Goal: Find specific page/section: Find specific page/section

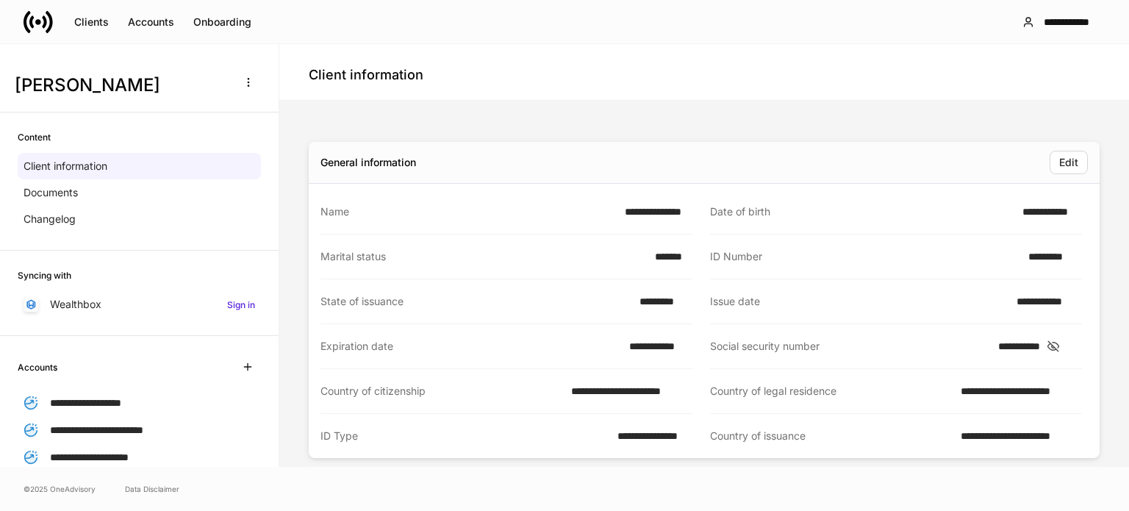
scroll to position [441, 0]
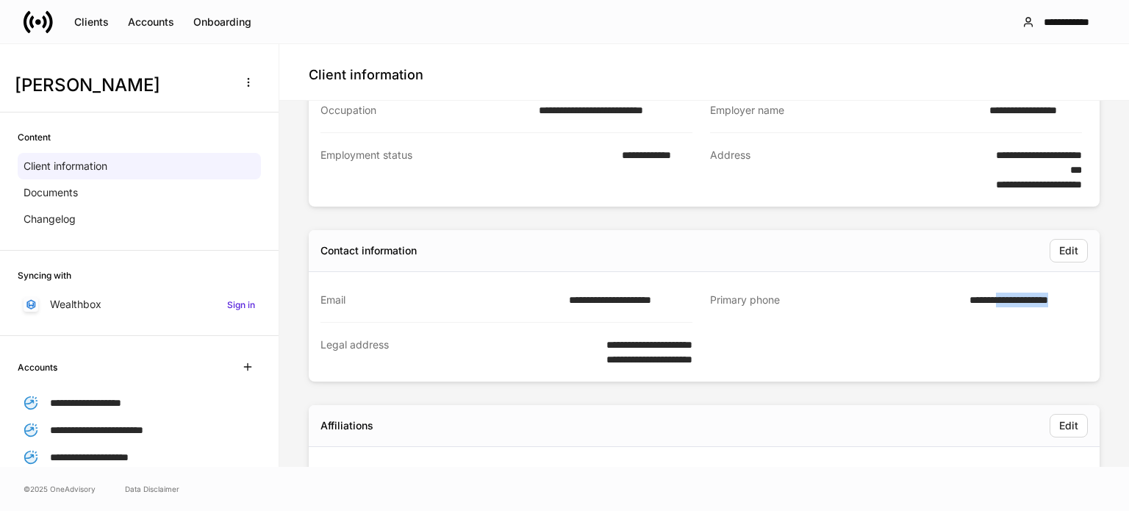
drag, startPoint x: 1073, startPoint y: 301, endPoint x: 994, endPoint y: 300, distance: 78.7
click at [994, 300] on div "**********" at bounding box center [705, 327] width 768 height 110
copy link "**********"
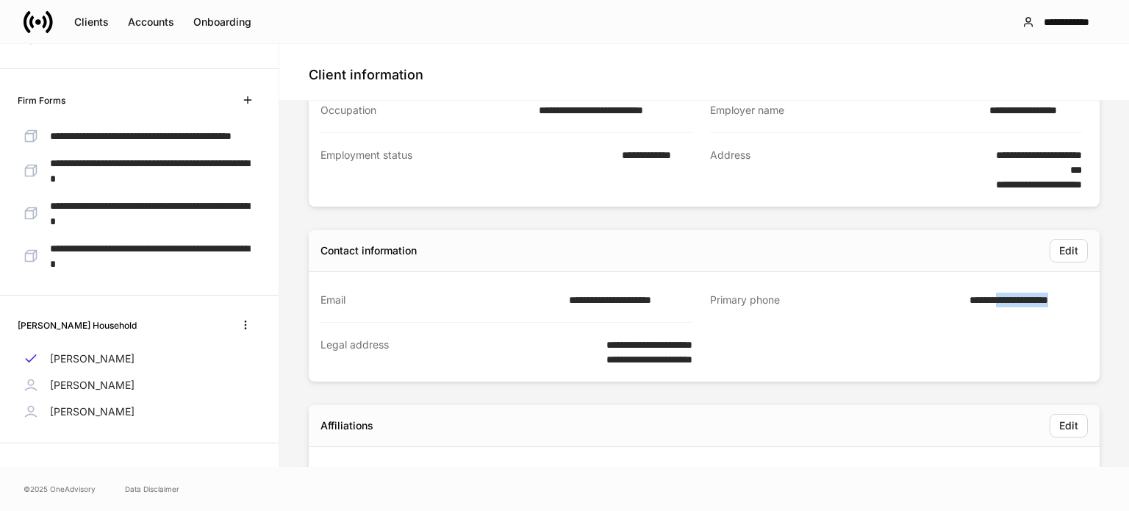
scroll to position [426, 0]
drag, startPoint x: 81, startPoint y: 388, endPoint x: 104, endPoint y: 393, distance: 23.4
click at [81, 388] on p "[PERSON_NAME]" at bounding box center [92, 385] width 85 height 15
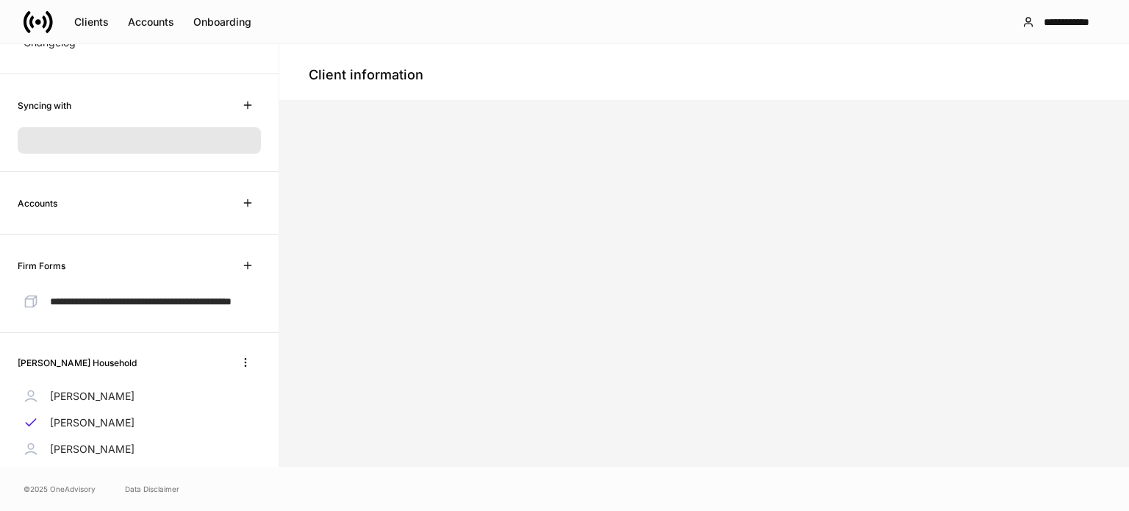
scroll to position [226, 0]
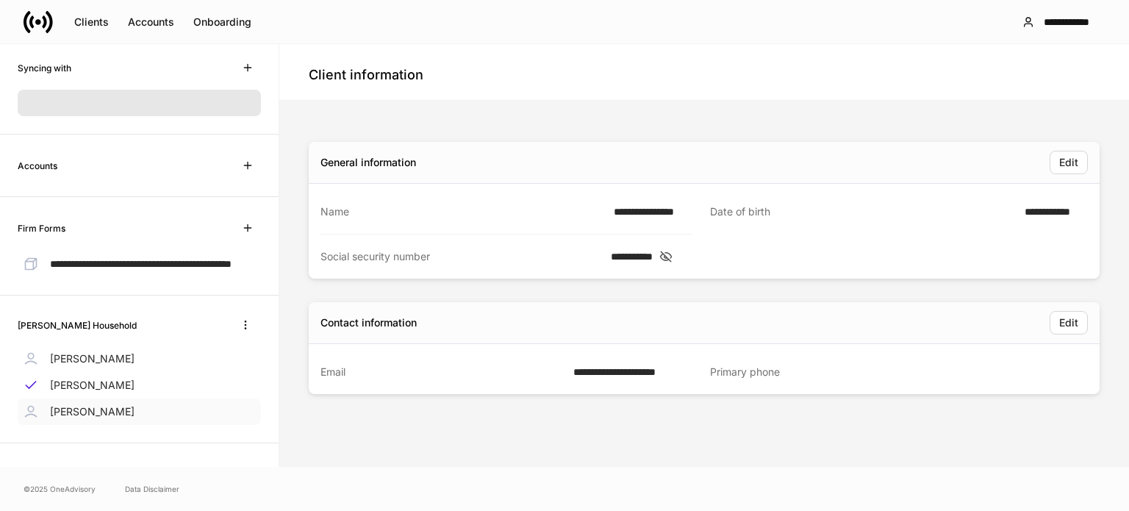
click at [71, 413] on p "[PERSON_NAME]" at bounding box center [92, 411] width 85 height 15
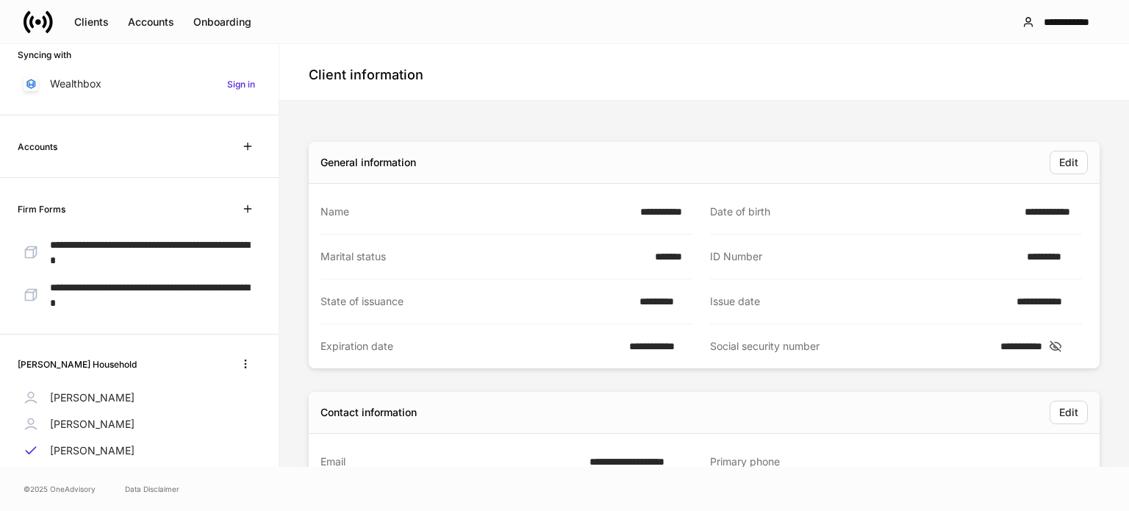
scroll to position [45, 0]
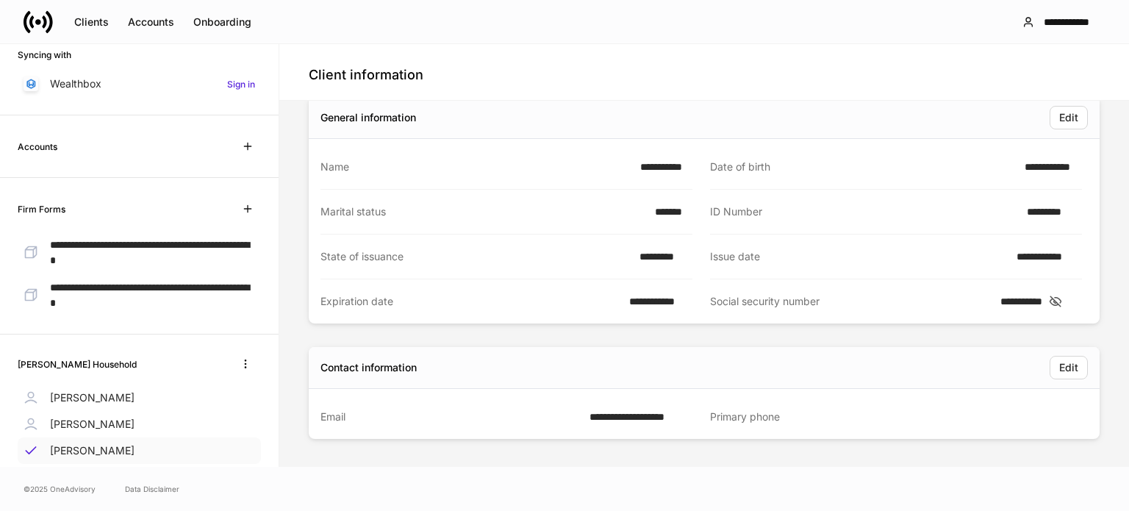
drag, startPoint x: 87, startPoint y: 423, endPoint x: 180, endPoint y: 423, distance: 93.4
click at [88, 423] on p "[PERSON_NAME]" at bounding box center [92, 424] width 85 height 15
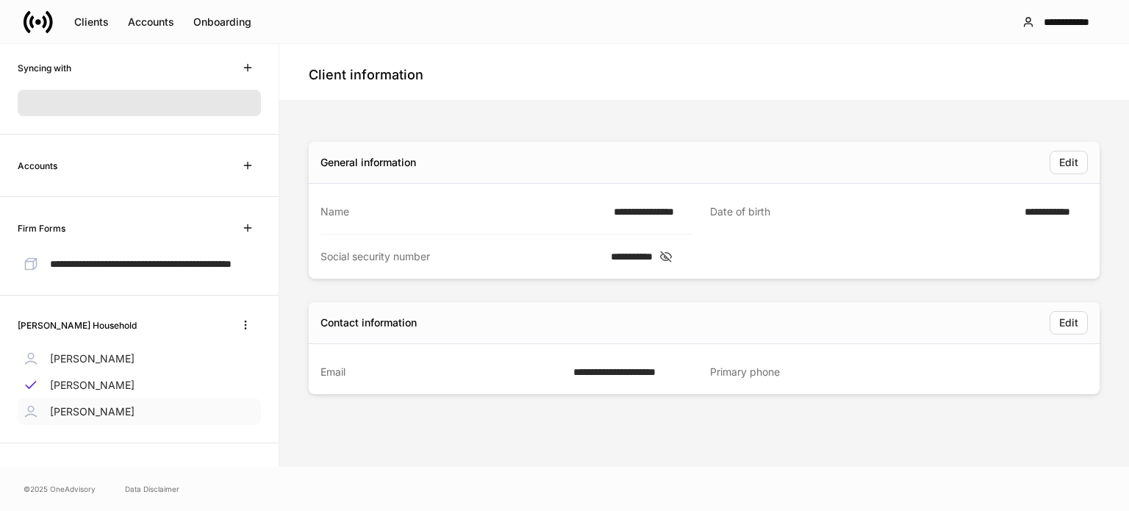
click at [88, 419] on p "[PERSON_NAME]" at bounding box center [92, 411] width 85 height 15
